Goal: Task Accomplishment & Management: Use online tool/utility

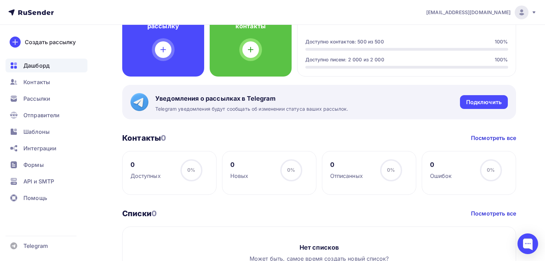
scroll to position [276, 0]
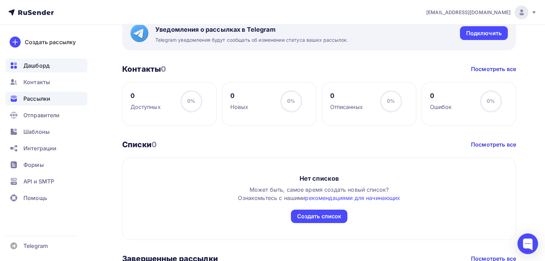
click at [37, 97] on span "Рассылки" at bounding box center [36, 98] width 27 height 8
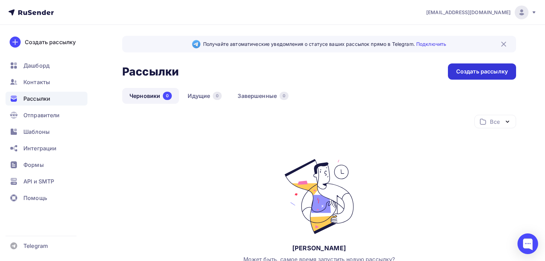
click at [486, 72] on div "Создать рассылку" at bounding box center [482, 72] width 52 height 8
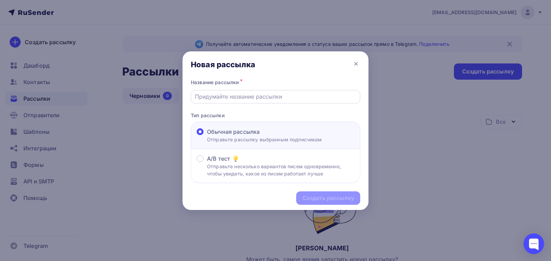
click at [205, 96] on input "text" at bounding box center [276, 96] width 162 height 8
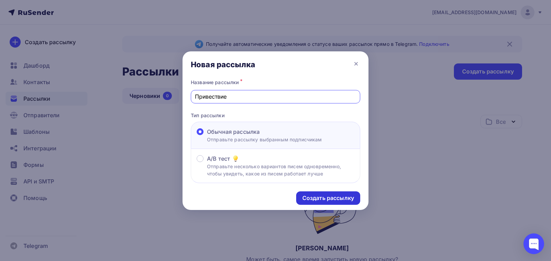
type input "Привествие"
click at [317, 196] on div "Создать рассылку" at bounding box center [328, 198] width 52 height 8
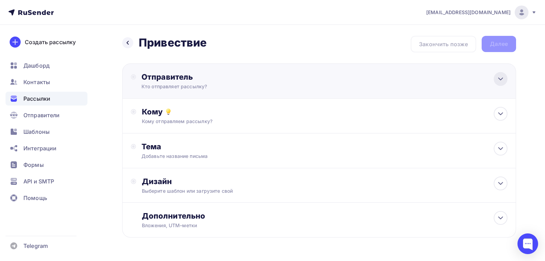
click at [502, 80] on icon at bounding box center [501, 79] width 8 height 8
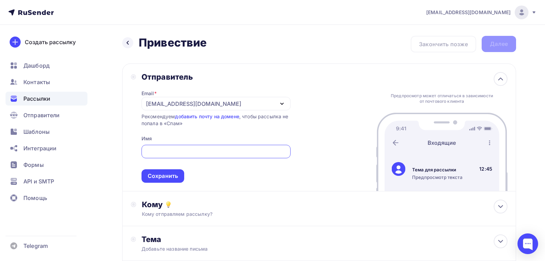
click at [153, 150] on input "text" at bounding box center [215, 151] width 141 height 8
drag, startPoint x: 549, startPoint y: 1, endPoint x: 371, endPoint y: 56, distance: 186.9
click at [371, 56] on div "Назад Привествие Привествие Закончить позже Далее Отправитель Email * zelana196…" at bounding box center [319, 191] width 394 height 311
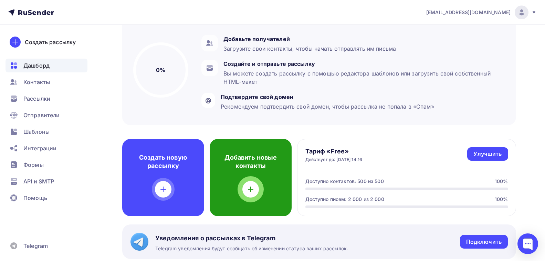
scroll to position [34, 0]
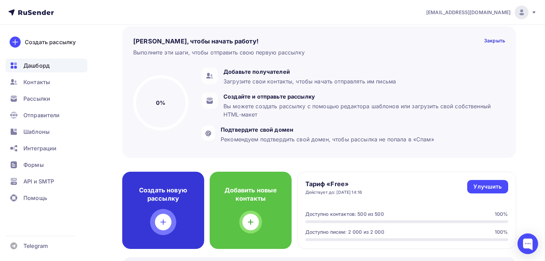
click at [163, 225] on icon at bounding box center [163, 222] width 8 height 8
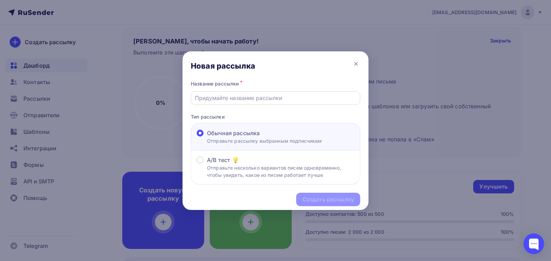
click at [221, 96] on input "text" at bounding box center [276, 98] width 162 height 8
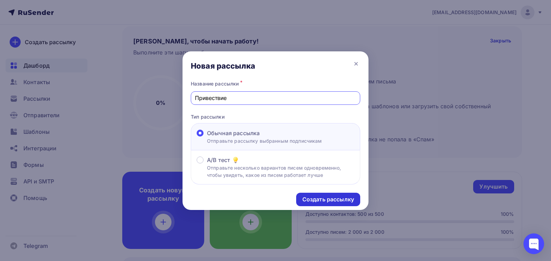
type input "Привествие"
click at [340, 200] on div "Создать рассылку" at bounding box center [328, 199] width 52 height 8
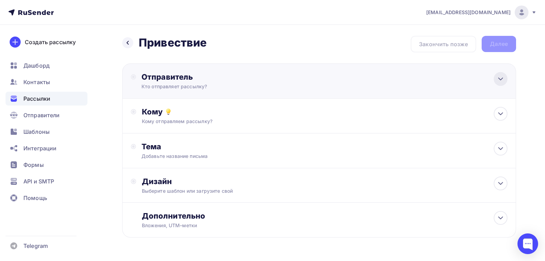
click at [504, 78] on icon at bounding box center [501, 79] width 8 height 8
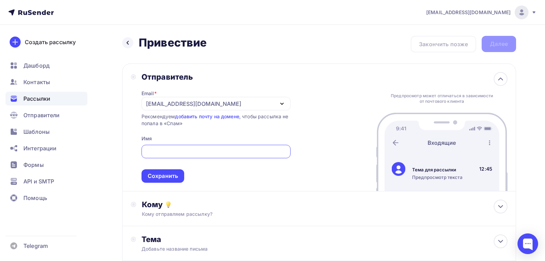
paste input "http://mail.dobrohost.ru/rc/"
type input "http://mail.dobrohost.ru/rc/"
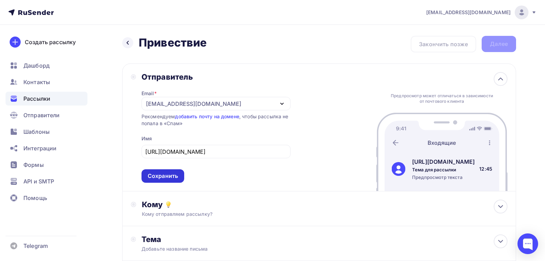
click at [155, 177] on div "Сохранить" at bounding box center [163, 176] width 30 height 8
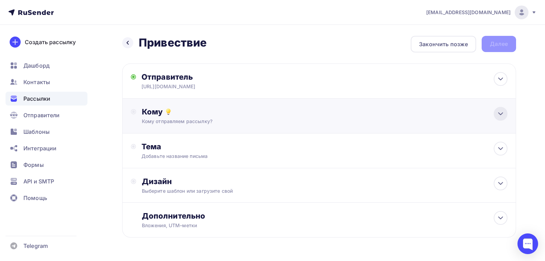
click at [499, 112] on icon at bounding box center [501, 114] width 8 height 8
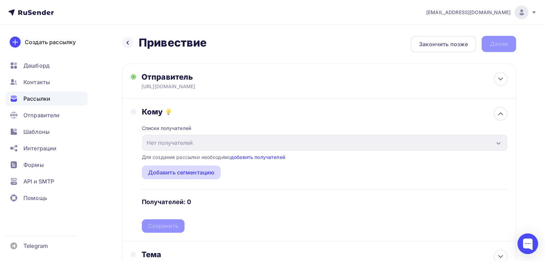
click at [186, 173] on div "Добавить сегментацию" at bounding box center [181, 172] width 67 height 8
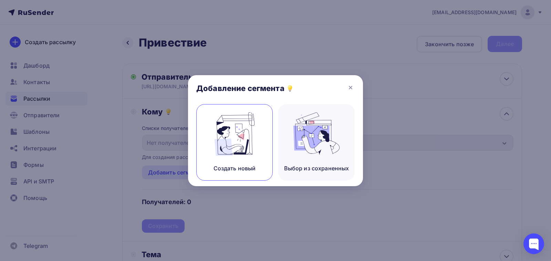
click at [225, 166] on div "Создать новый" at bounding box center [235, 168] width 42 height 8
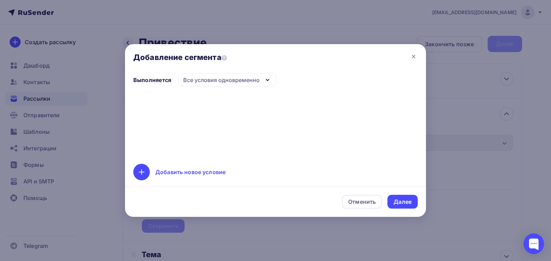
click at [268, 80] on icon "button" at bounding box center [267, 79] width 3 height 1
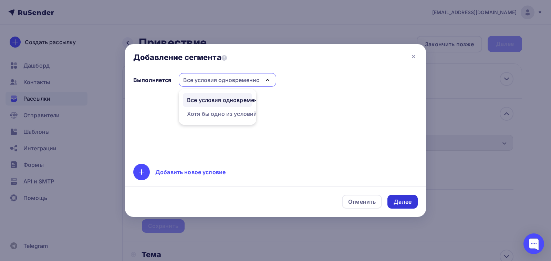
click at [398, 202] on div "Далее" at bounding box center [403, 202] width 18 height 8
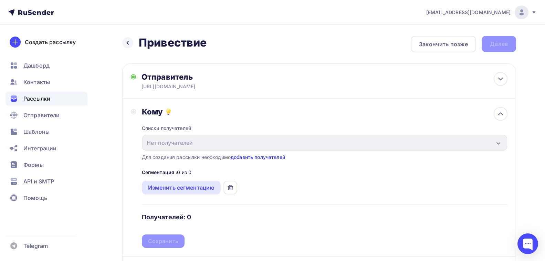
click at [262, 156] on link "добавить получателей" at bounding box center [258, 157] width 54 height 6
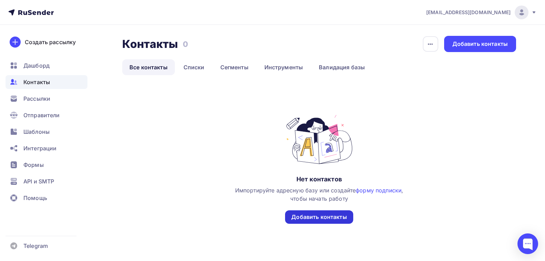
click at [316, 219] on div "Добавить контакты" at bounding box center [318, 217] width 55 height 8
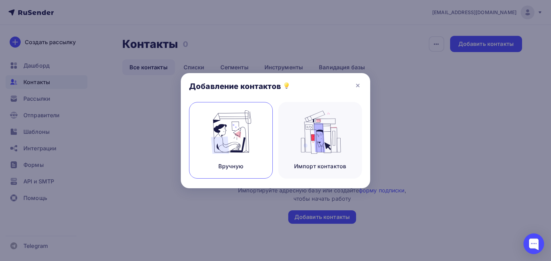
click at [225, 164] on div "Вручную" at bounding box center [230, 166] width 25 height 8
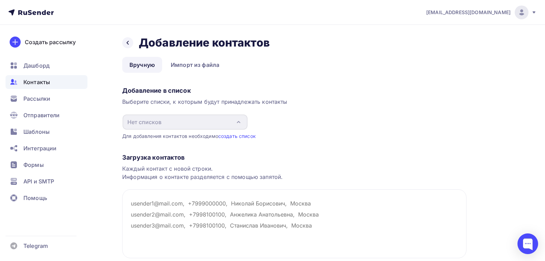
click at [167, 124] on div "Нет списков" at bounding box center [185, 121] width 125 height 15
drag, startPoint x: 235, startPoint y: 120, endPoint x: 222, endPoint y: 120, distance: 13.5
click at [234, 120] on div "Нет списков" at bounding box center [185, 121] width 125 height 15
click at [187, 63] on link "Импорт из файла" at bounding box center [195, 65] width 63 height 16
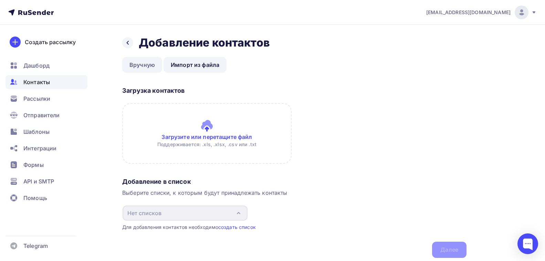
click at [138, 65] on link "Вручную" at bounding box center [142, 65] width 40 height 16
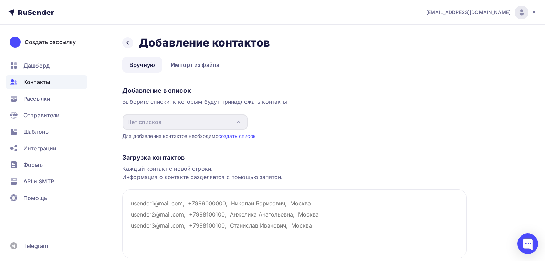
click at [132, 121] on div "Нет списков" at bounding box center [144, 122] width 34 height 8
click at [31, 84] on span "Контакты" at bounding box center [36, 82] width 27 height 8
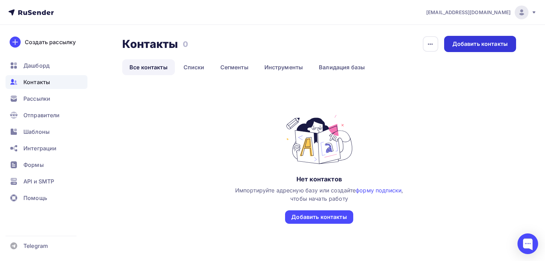
click at [463, 48] on div "Добавить контакты" at bounding box center [480, 44] width 72 height 16
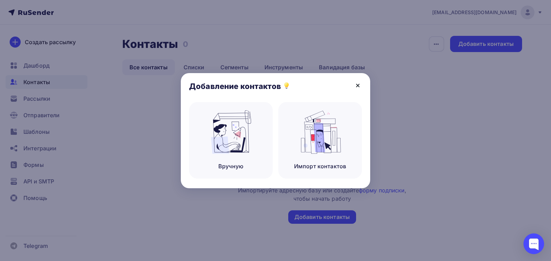
click at [357, 84] on icon at bounding box center [358, 85] width 3 height 3
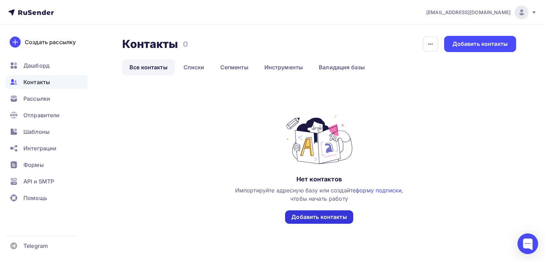
click at [308, 219] on div "Добавить контакты" at bounding box center [318, 217] width 55 height 8
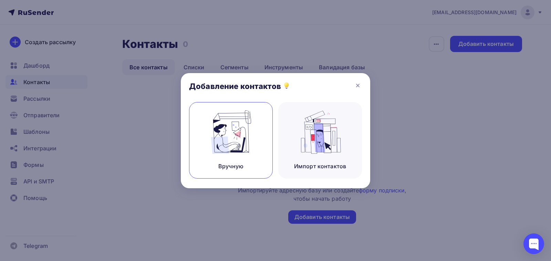
click at [223, 166] on div "Вручную" at bounding box center [230, 166] width 25 height 8
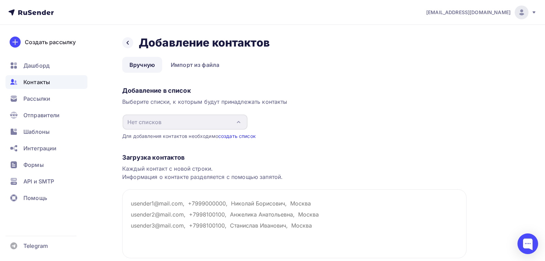
click at [234, 136] on link "создать список" at bounding box center [237, 136] width 38 height 6
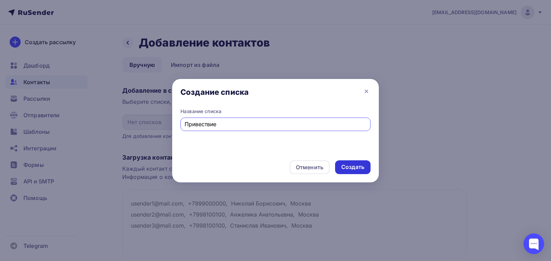
type input "Привествие"
click at [348, 167] on div "Создать" at bounding box center [352, 167] width 23 height 8
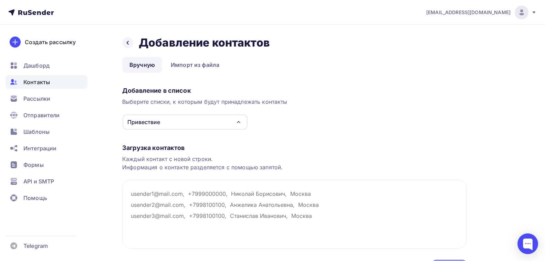
click at [134, 67] on link "Вручную" at bounding box center [142, 65] width 40 height 16
click at [146, 67] on link "Вручную" at bounding box center [142, 65] width 40 height 16
drag, startPoint x: 41, startPoint y: 131, endPoint x: 91, endPoint y: 137, distance: 50.4
click at [41, 130] on span "Шаблоны" at bounding box center [36, 131] width 26 height 8
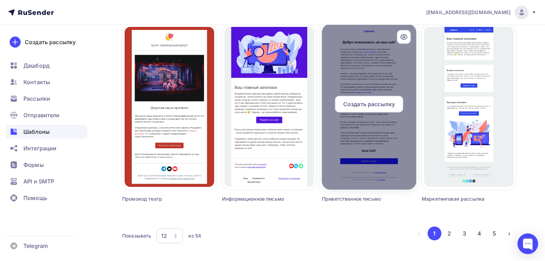
scroll to position [460, 0]
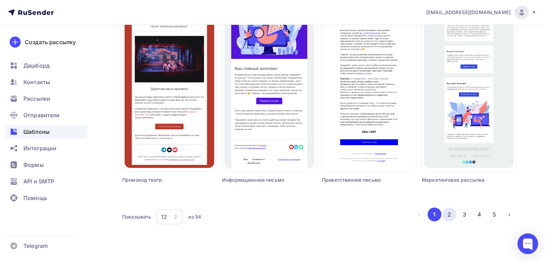
click at [452, 216] on button "2" at bounding box center [450, 214] width 14 height 14
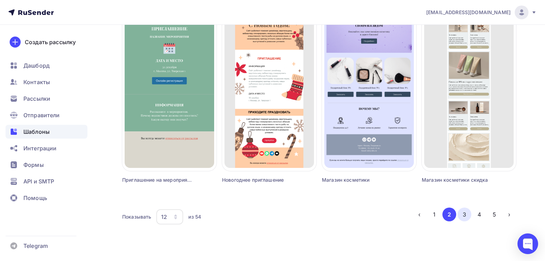
click at [466, 215] on button "3" at bounding box center [465, 214] width 14 height 14
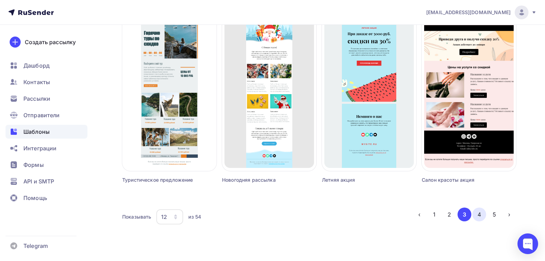
click at [481, 213] on button "4" at bounding box center [480, 214] width 14 height 14
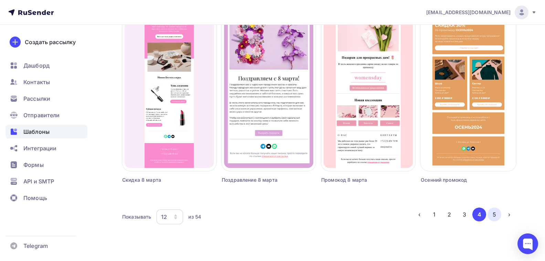
click at [495, 214] on button "5" at bounding box center [495, 214] width 14 height 14
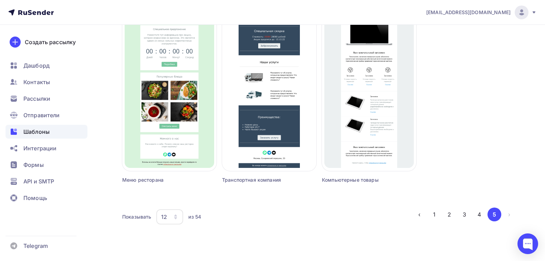
click at [506, 214] on li "›" at bounding box center [509, 214] width 15 height 14
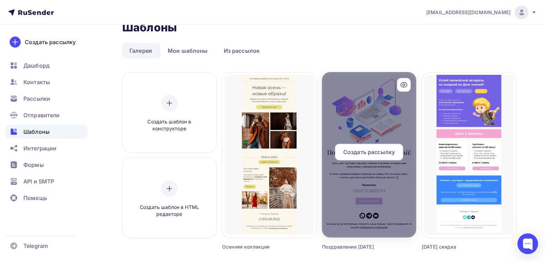
scroll to position [12, 0]
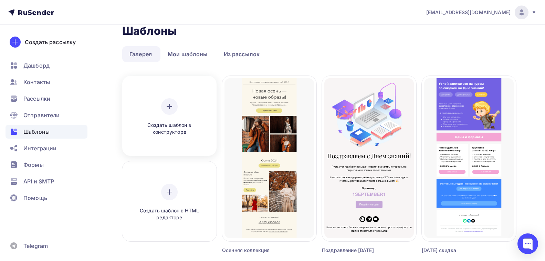
click at [170, 107] on icon at bounding box center [169, 106] width 8 height 8
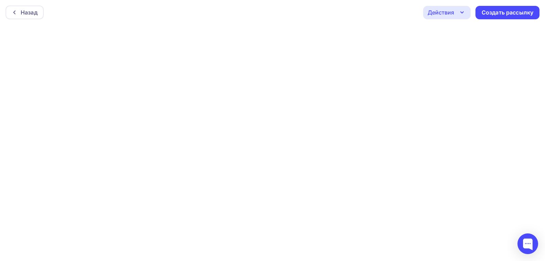
click at [463, 11] on icon "button" at bounding box center [462, 12] width 8 height 8
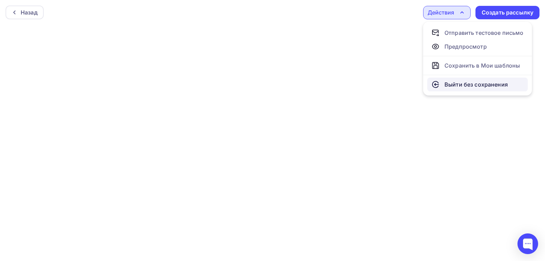
click at [456, 87] on div "Выйти без сохранения" at bounding box center [476, 84] width 63 height 8
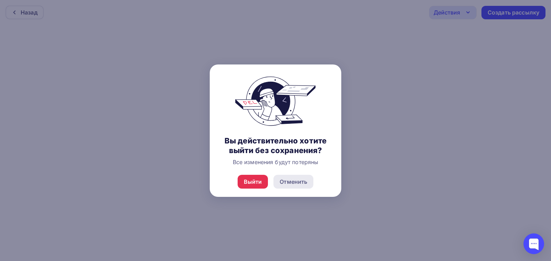
click at [299, 183] on div "Отменить" at bounding box center [294, 181] width 28 height 8
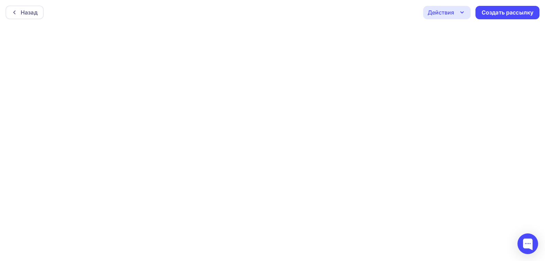
click at [446, 11] on div "Действия" at bounding box center [441, 12] width 27 height 8
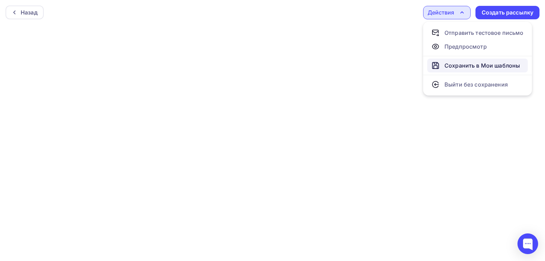
click at [456, 68] on div "Сохранить в Мои шаблоны" at bounding box center [482, 65] width 75 height 8
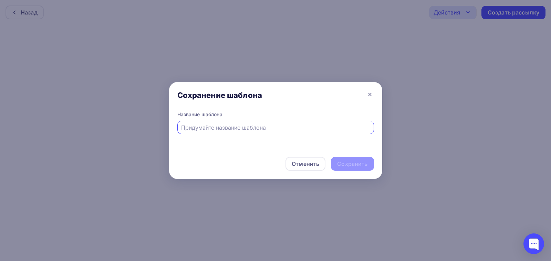
click at [247, 132] on div at bounding box center [275, 127] width 197 height 13
click at [368, 92] on icon at bounding box center [370, 94] width 8 height 8
